Goal: Use online tool/utility: Utilize a website feature to perform a specific function

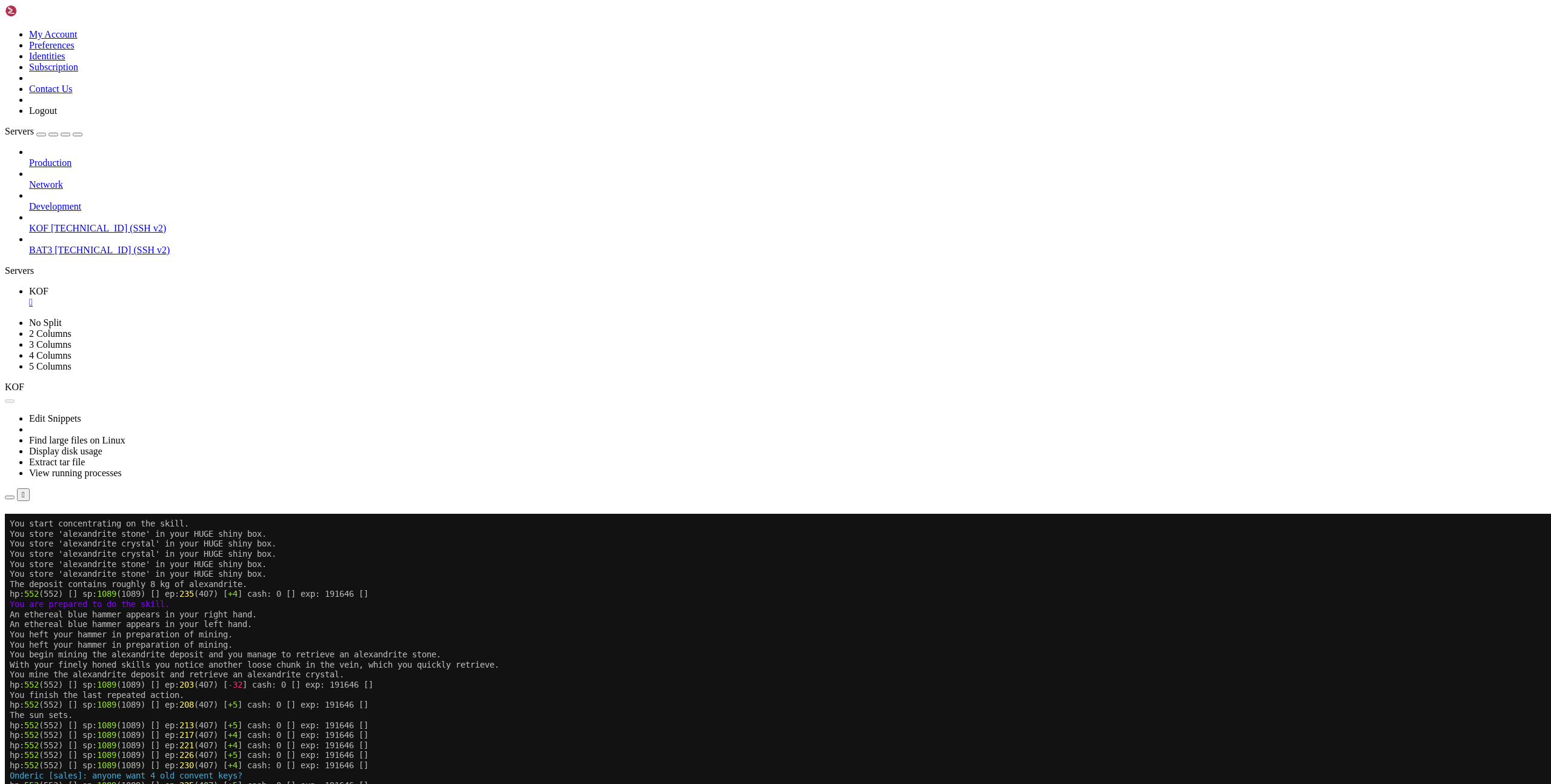
scroll to position [413, 0]
click at [54, 525] on button "Reconnect" at bounding box center [29, 530] width 49 height 12
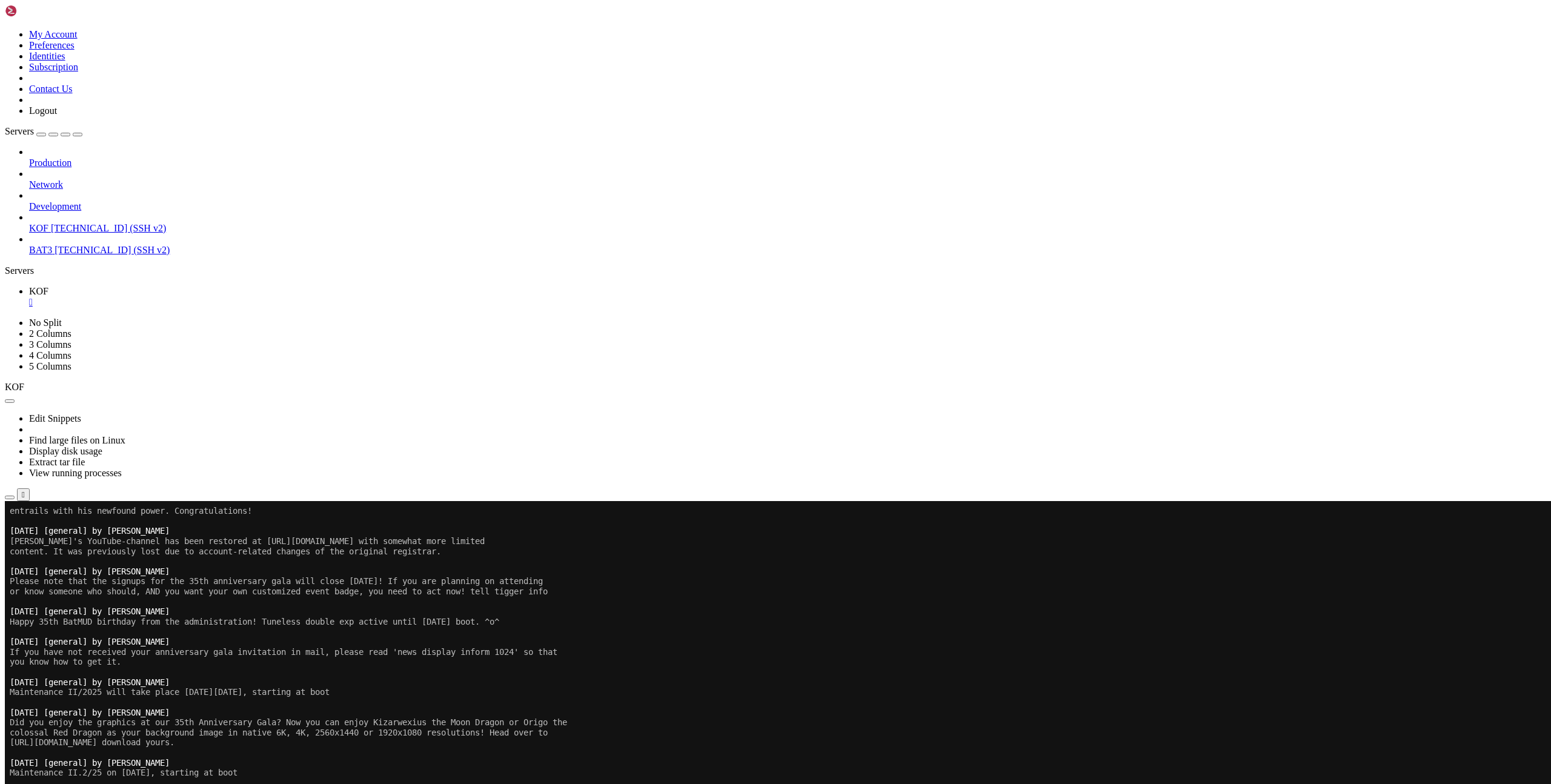
click at [1045, 760] on x-row "Mon Jul 21 22:06:41 2025 [general] by Ulath" at bounding box center [703, 763] width 1387 height 11
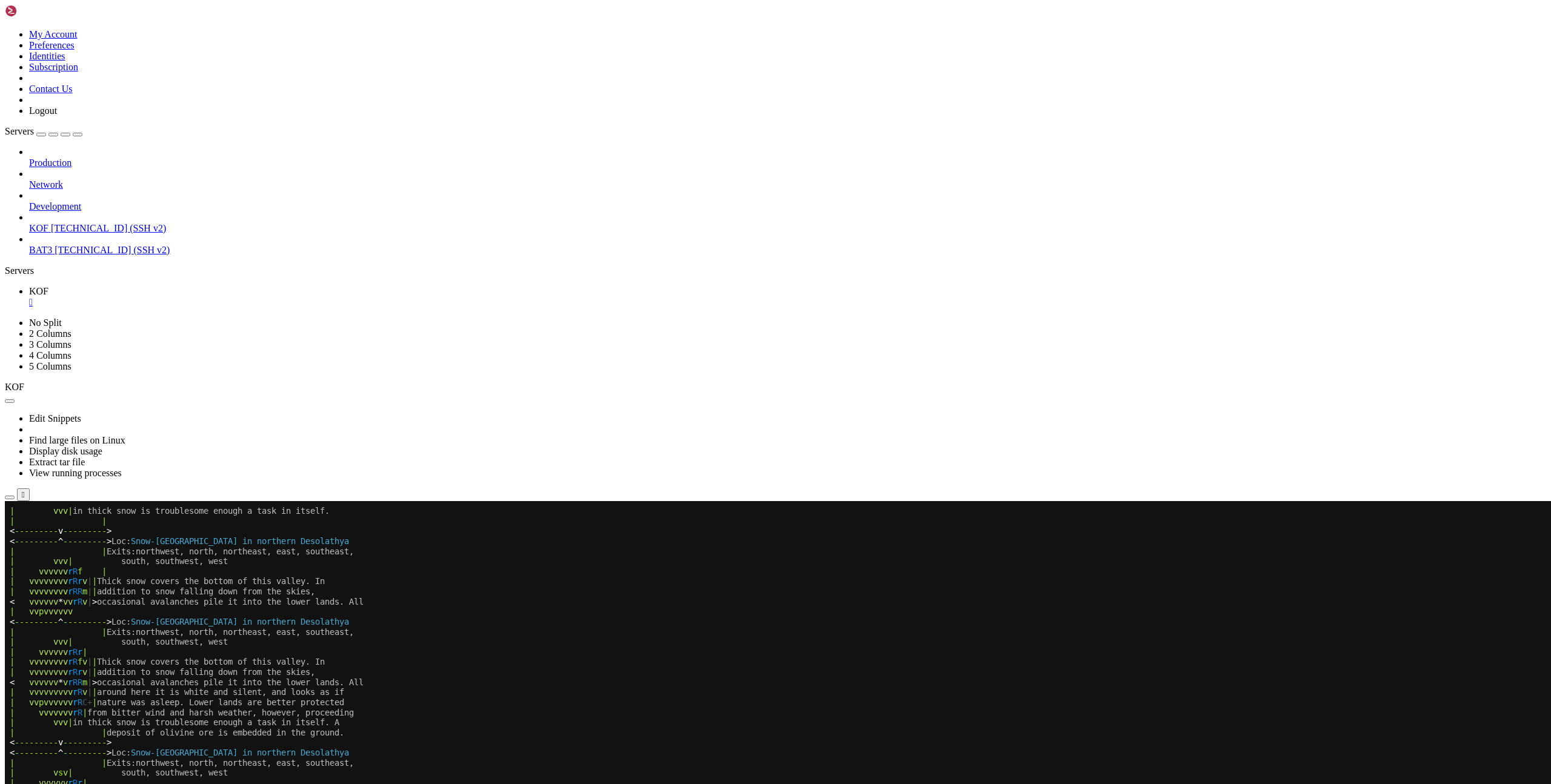
scroll to position [464, 0]
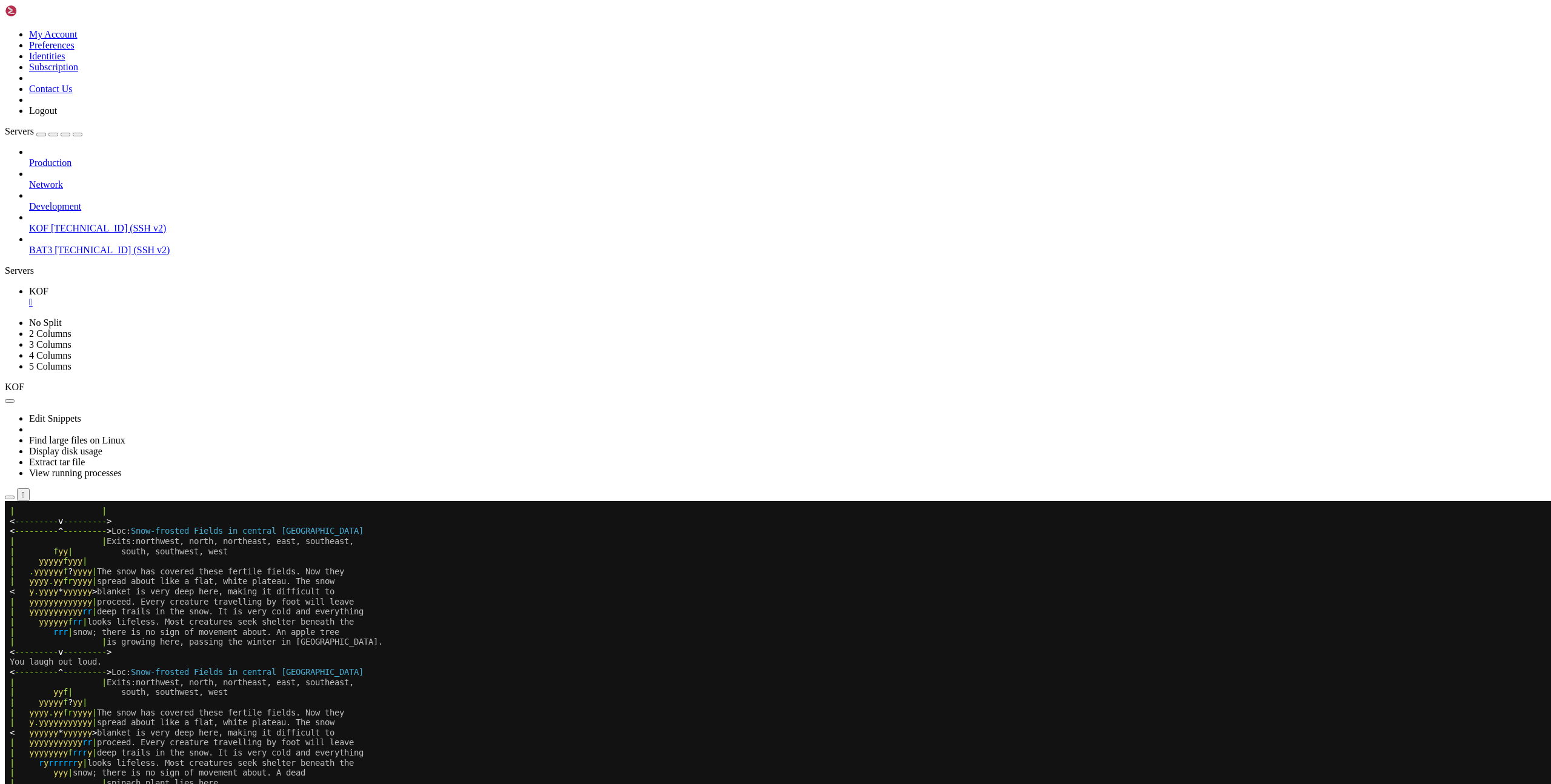
scroll to position [524, 0]
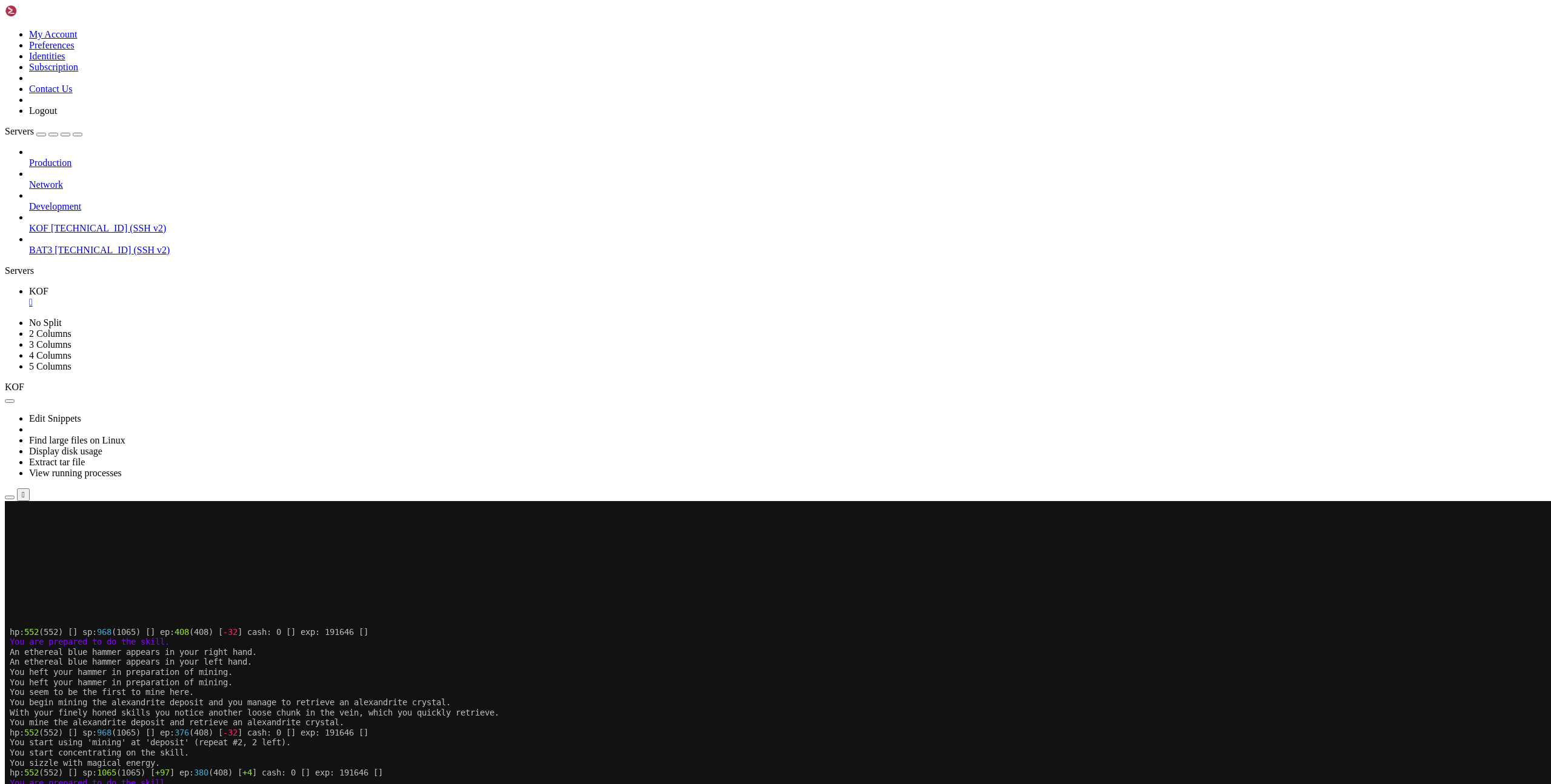
scroll to position [524, 0]
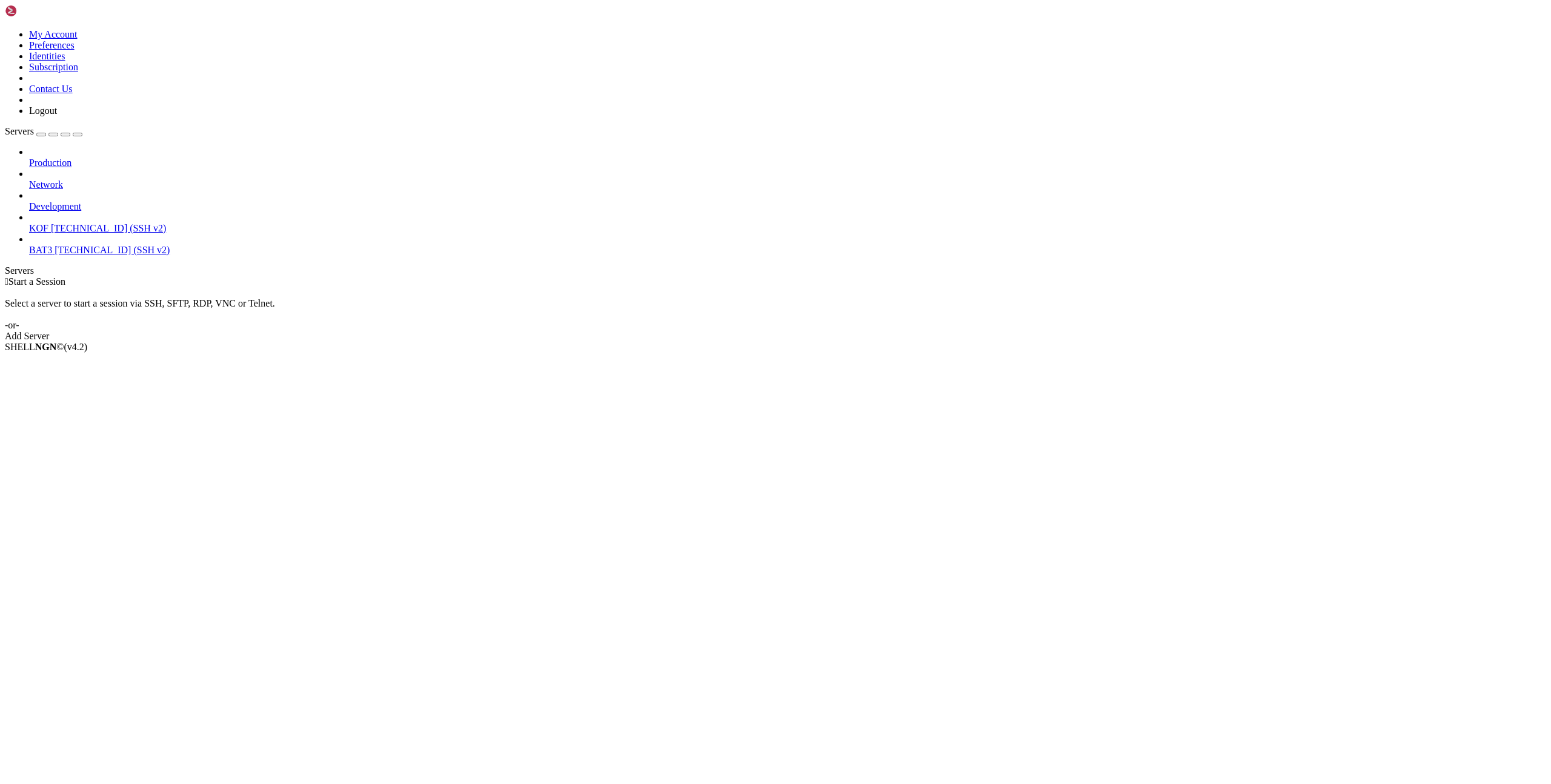
click at [87, 223] on link "KOF [TECHNICAL_ID] (SSH v2)" at bounding box center [787, 228] width 1517 height 11
click at [87, 223] on link "KOF 51.38.65.95 (SSH v2)" at bounding box center [787, 228] width 1517 height 11
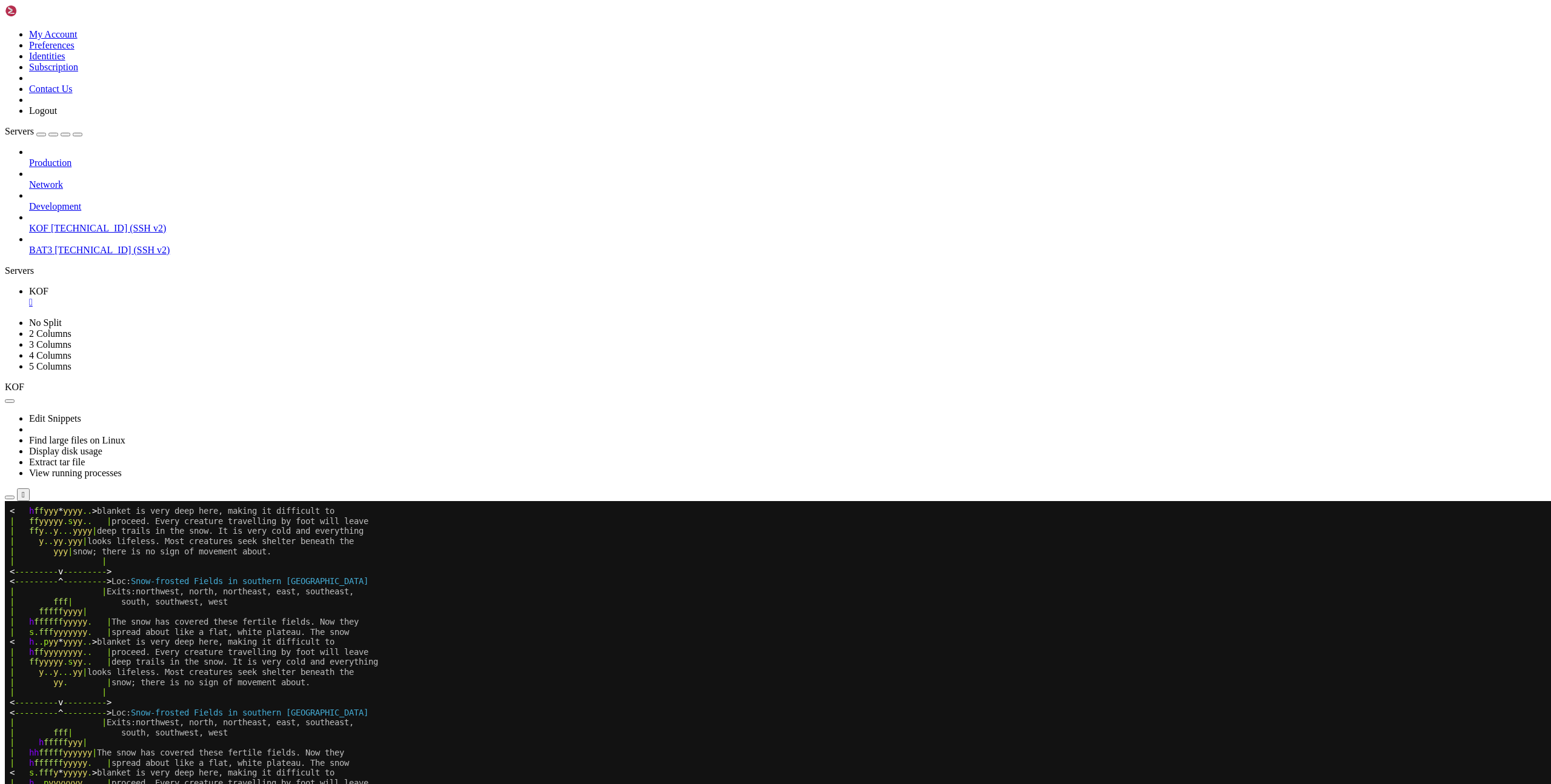
scroll to position [111, 0]
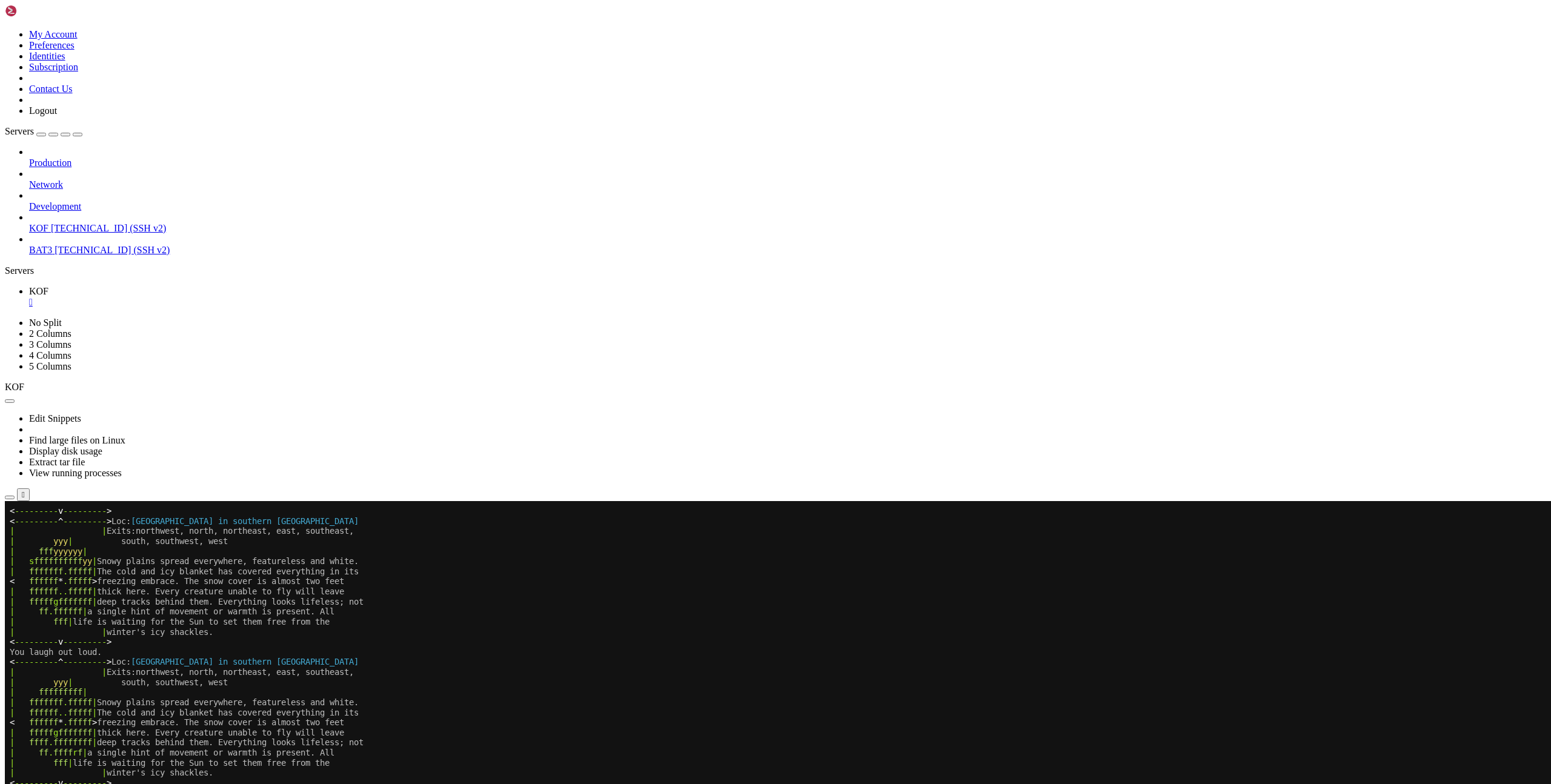
scroll to position [111, 0]
